Goal: Task Accomplishment & Management: Complete application form

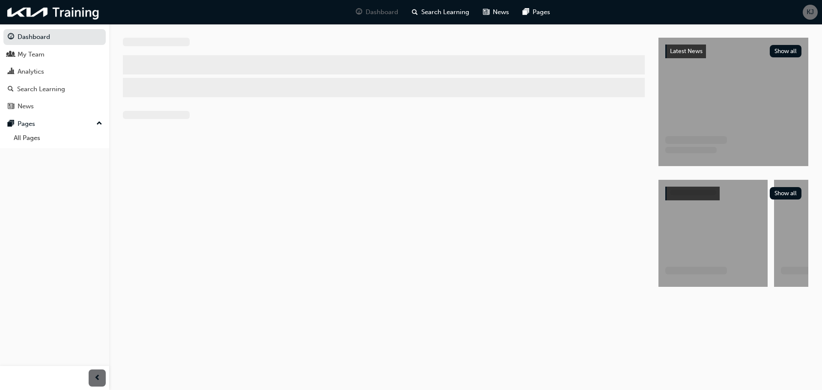
click at [814, 14] on span "KJ" at bounding box center [810, 12] width 7 height 10
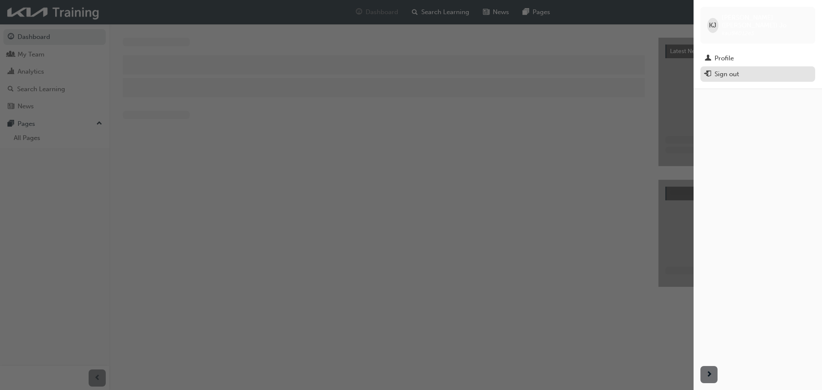
click at [750, 69] on div "Sign out" at bounding box center [758, 74] width 106 height 11
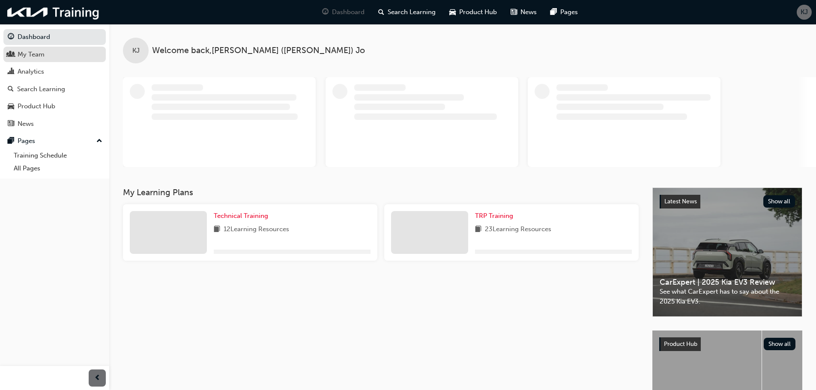
click at [39, 60] on link "My Team" at bounding box center [54, 55] width 102 height 16
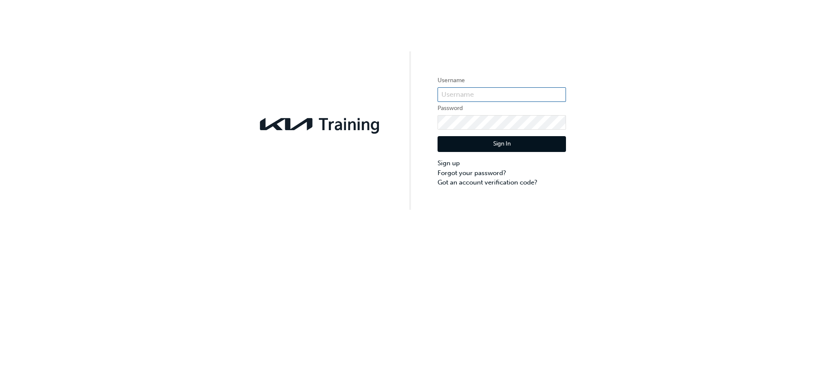
type input "KAU84012E3"
click at [511, 147] on button "Sign In" at bounding box center [502, 144] width 128 height 16
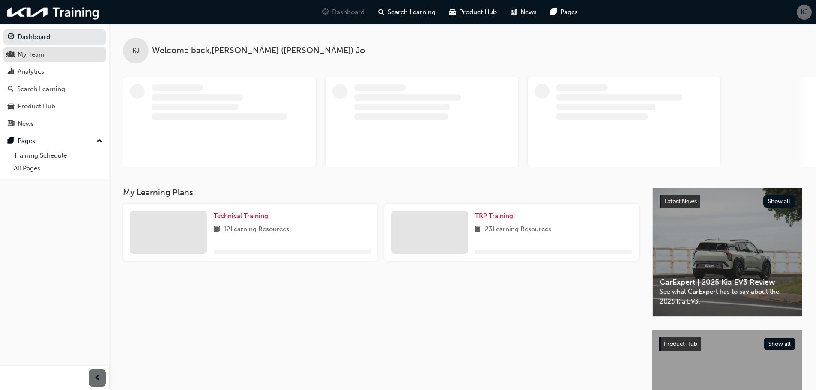
click at [22, 57] on div "My Team" at bounding box center [31, 55] width 27 height 10
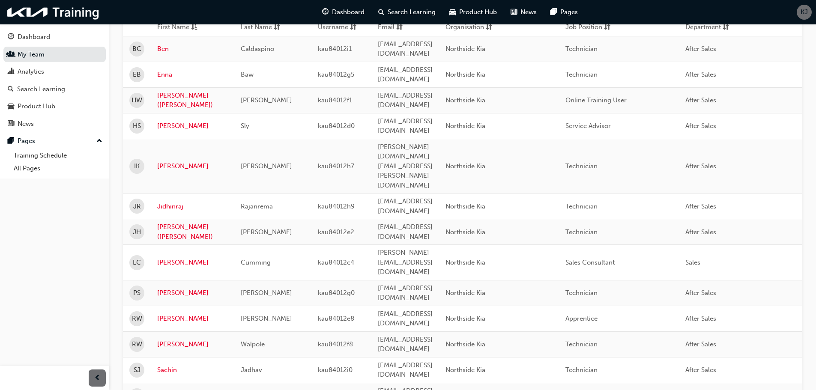
scroll to position [214, 0]
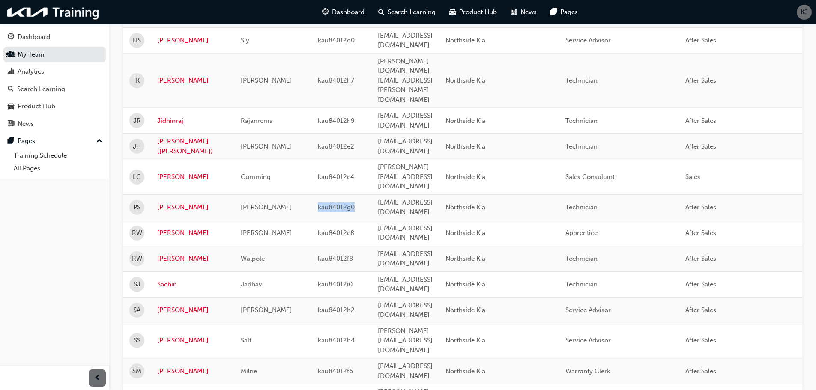
drag, startPoint x: 336, startPoint y: 131, endPoint x: 288, endPoint y: 133, distance: 48.4
click at [311, 194] on td "kau84012g0" at bounding box center [341, 207] width 60 height 26
copy span "kau84012g0"
click at [804, 15] on span "KJ" at bounding box center [803, 12] width 7 height 10
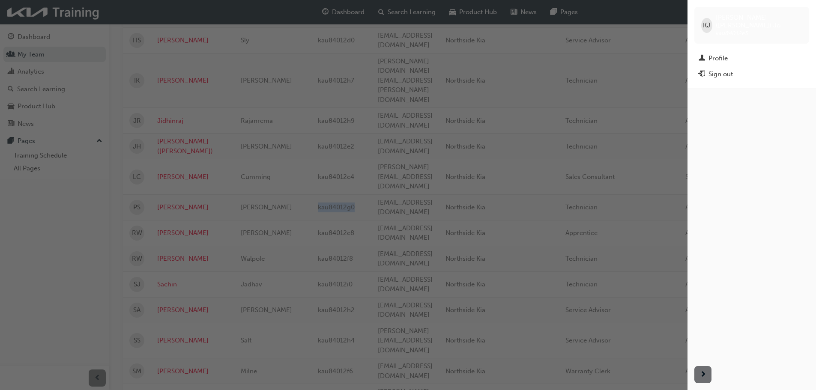
click at [737, 69] on div "Sign out" at bounding box center [751, 74] width 106 height 11
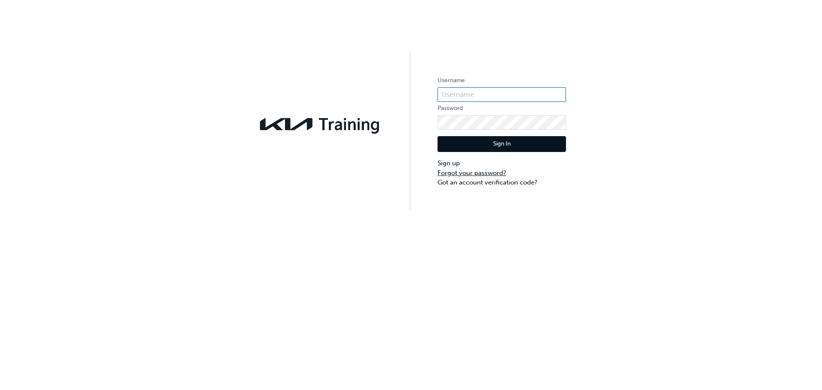
type input "KAU84012E3"
click at [449, 174] on link "Forgot your password?" at bounding box center [502, 173] width 128 height 10
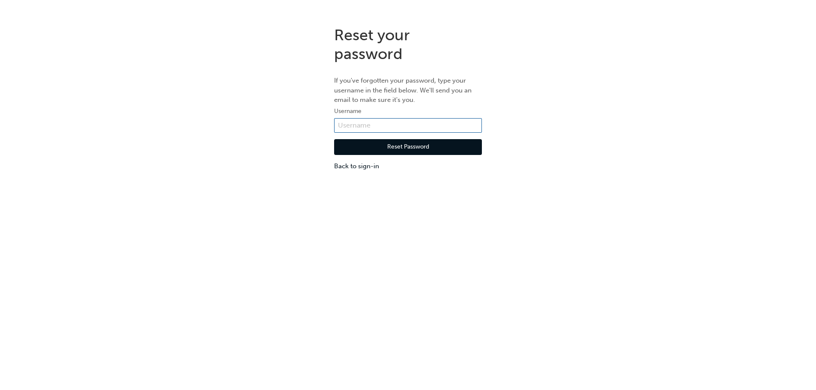
click at [431, 128] on input "text" at bounding box center [408, 125] width 148 height 15
paste input "kau84012g0"
type input "kau84012g0"
click at [384, 146] on button "Reset Password" at bounding box center [408, 147] width 148 height 16
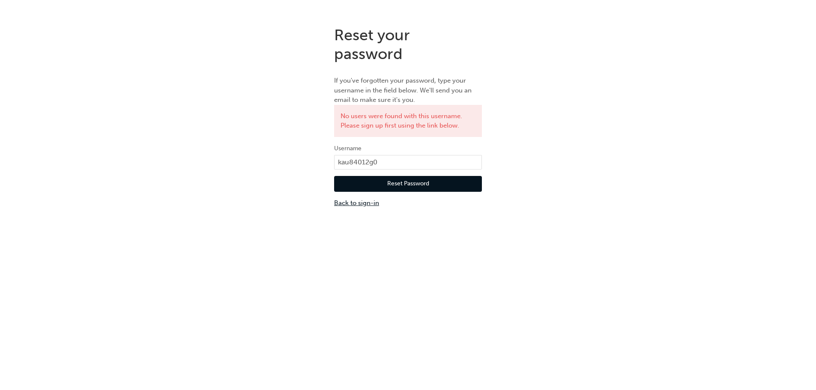
click at [360, 205] on link "Back to sign-in" at bounding box center [408, 203] width 148 height 10
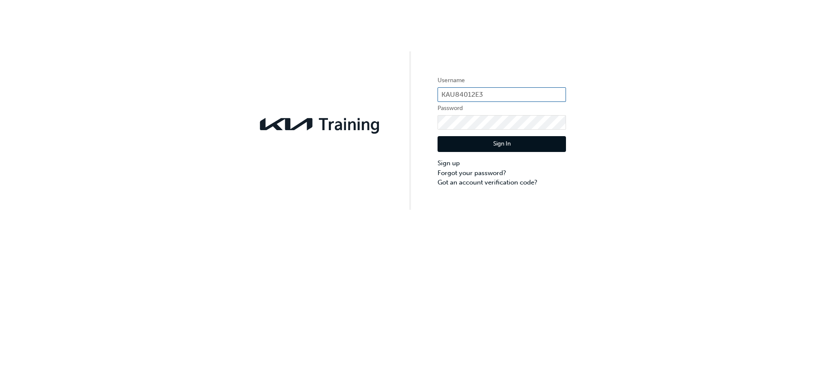
drag, startPoint x: 503, startPoint y: 92, endPoint x: 419, endPoint y: 97, distance: 84.9
click at [419, 97] on div "Username KAU84012E3 Password Sign In Sign up Forgot your password? Got an accou…" at bounding box center [411, 105] width 822 height 210
click at [455, 165] on link "Sign up" at bounding box center [502, 163] width 128 height 10
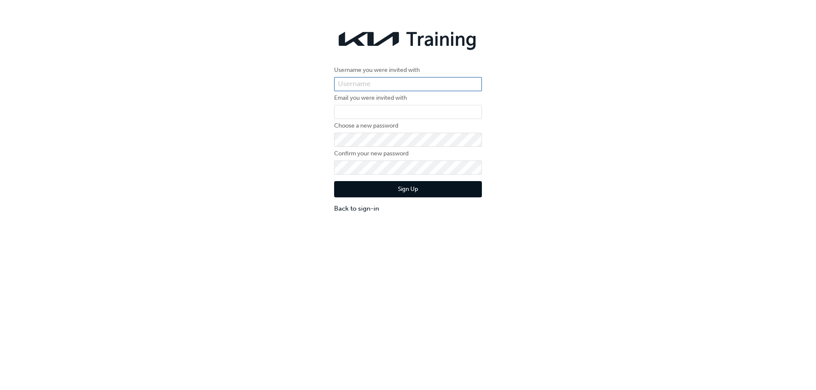
click at [395, 83] on input "text" at bounding box center [408, 84] width 148 height 15
paste input "kau84012g0"
type input "kau84012g0"
click at [384, 111] on input "email" at bounding box center [408, 112] width 148 height 15
click at [554, 105] on div "Username you were invited with kau84012g0 Email you were invited with Choose a …" at bounding box center [408, 119] width 816 height 200
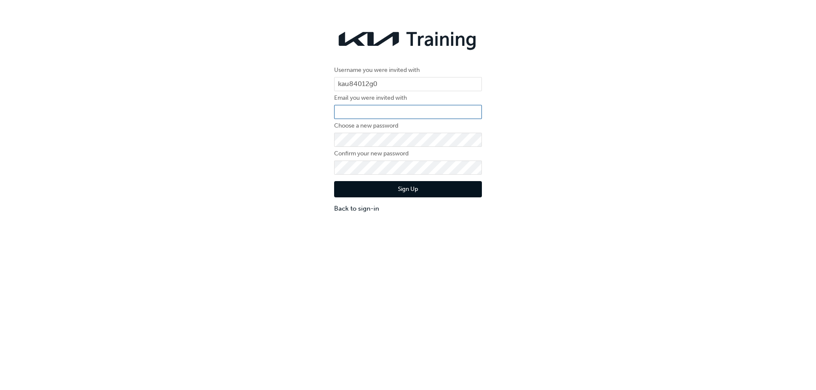
click at [452, 112] on input "email" at bounding box center [408, 112] width 148 height 15
click at [391, 109] on input "email" at bounding box center [408, 112] width 148 height 15
type input "[EMAIL_ADDRESS][DOMAIN_NAME]"
click at [329, 139] on div "Username you were invited with kau84012g0 Email you were invited with [EMAIL_AD…" at bounding box center [407, 119] width 161 height 200
drag, startPoint x: 550, startPoint y: 159, endPoint x: 532, endPoint y: 161, distance: 18.1
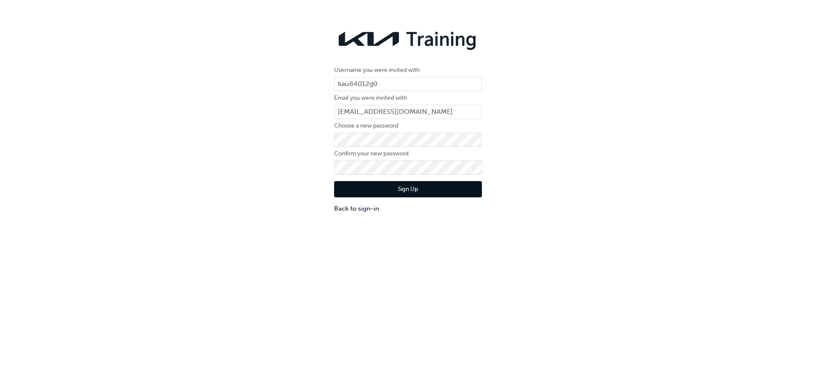
click at [550, 159] on div "Username you were invited with kau84012g0 Email you were invited with [EMAIL_AD…" at bounding box center [408, 119] width 816 height 200
click at [353, 191] on button "Sign Up" at bounding box center [408, 189] width 148 height 16
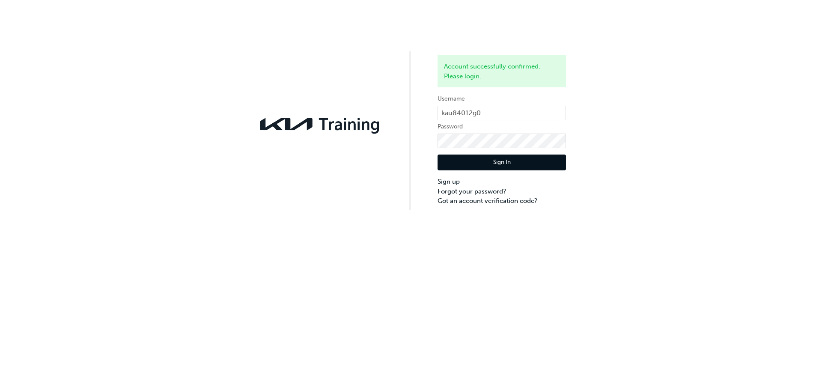
click at [491, 166] on button "Sign In" at bounding box center [502, 163] width 128 height 16
